Goal: Task Accomplishment & Management: Use online tool/utility

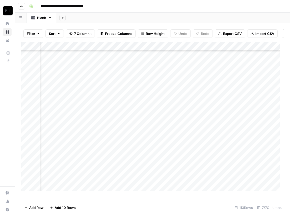
scroll to position [876, 132]
click at [195, 174] on div "Add Column" at bounding box center [152, 118] width 262 height 153
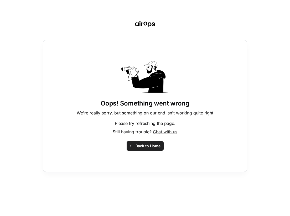
click at [140, 146] on span "Back to Home" at bounding box center [147, 145] width 25 height 5
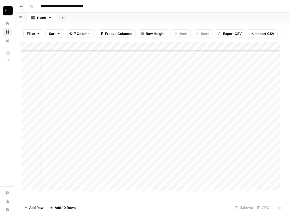
scroll to position [876, 86]
click at [254, 172] on div "Add Column" at bounding box center [152, 118] width 262 height 153
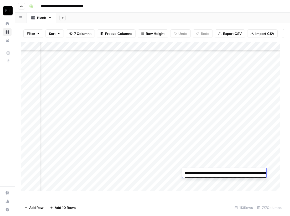
click at [243, 183] on textarea "**********" at bounding box center [234, 183] width 105 height 28
